Goal: Task Accomplishment & Management: Manage account settings

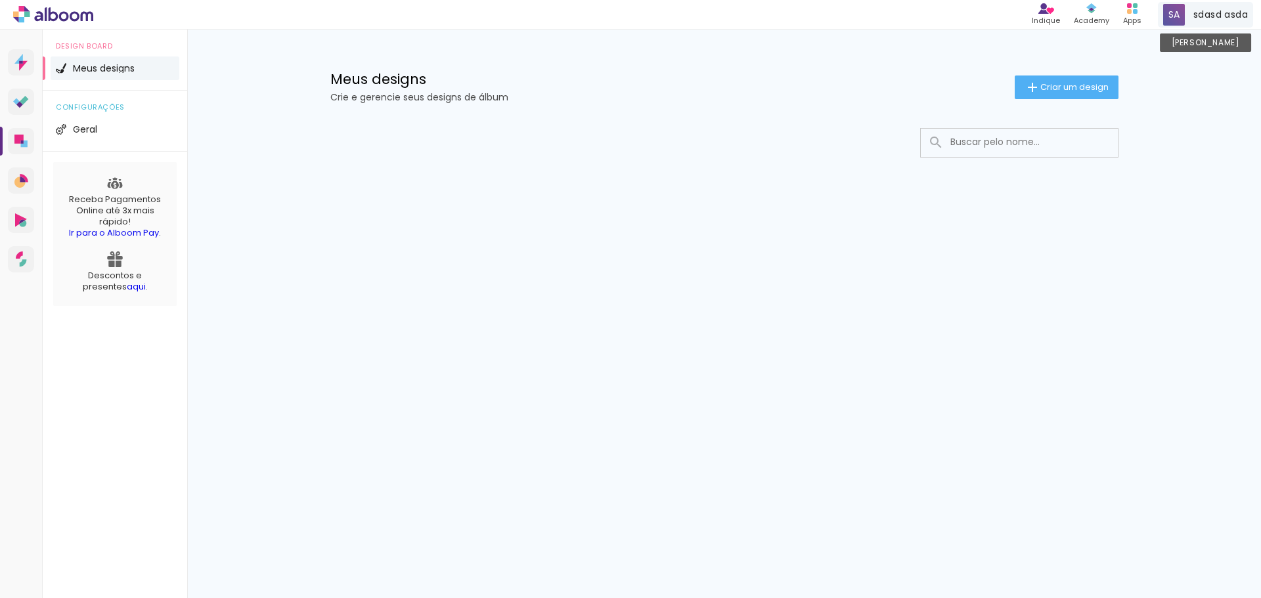
click at [1179, 16] on span at bounding box center [1174, 15] width 22 height 22
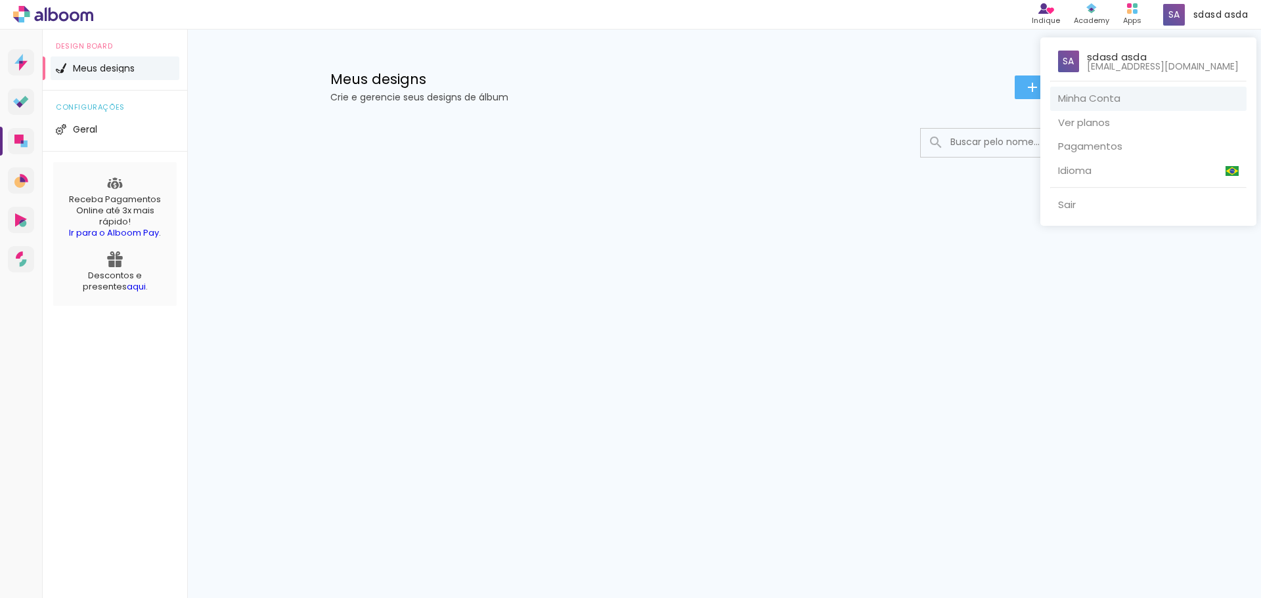
click at [1127, 106] on link "Minha Conta" at bounding box center [1148, 99] width 196 height 24
click at [1127, 145] on link "Pagamentos" at bounding box center [1148, 147] width 196 height 24
click at [1110, 103] on link "Minha Conta" at bounding box center [1148, 99] width 196 height 24
